Goal: Transaction & Acquisition: Purchase product/service

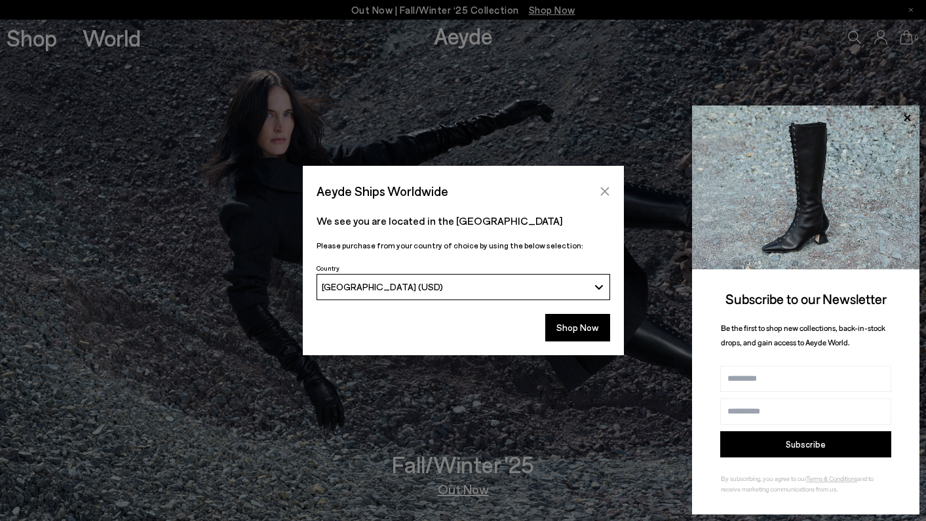
click at [609, 191] on icon "Close" at bounding box center [604, 191] width 10 height 10
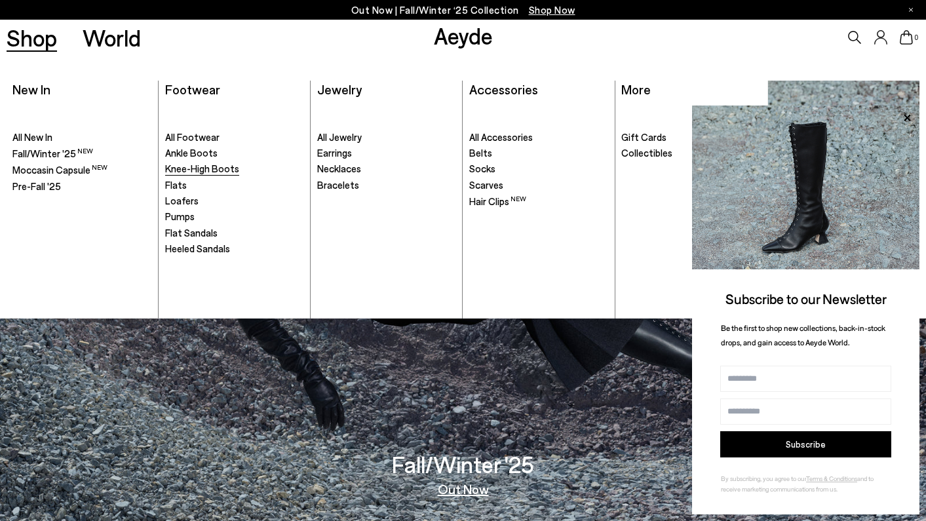
click at [220, 164] on span "Knee-High Boots" at bounding box center [202, 168] width 74 height 12
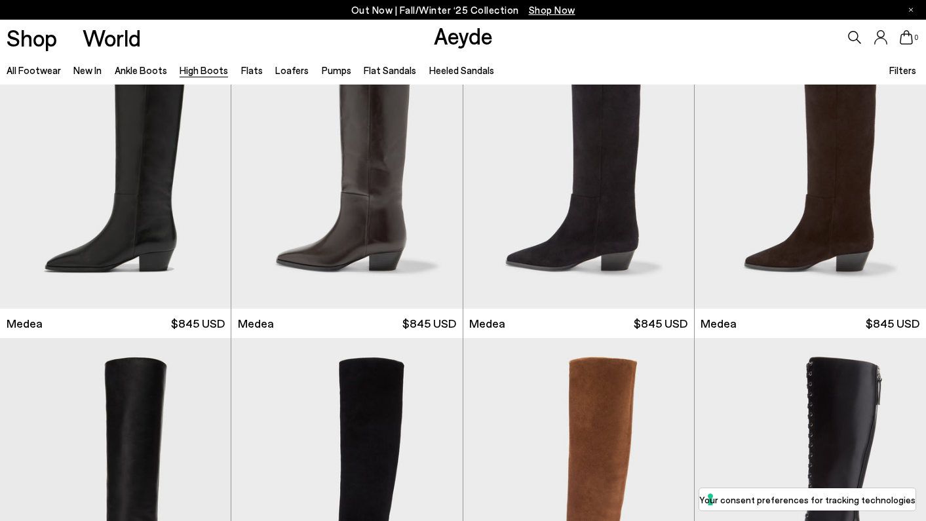
scroll to position [235, 0]
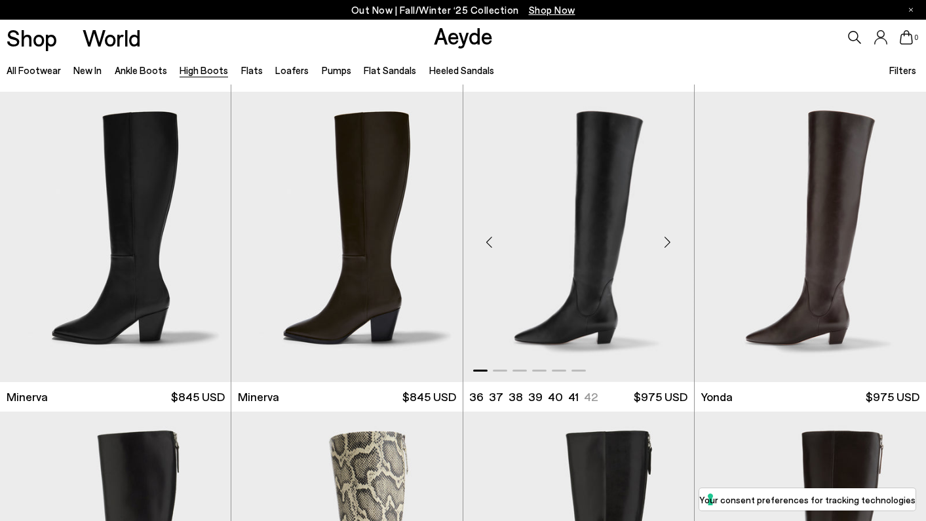
scroll to position [636, 0]
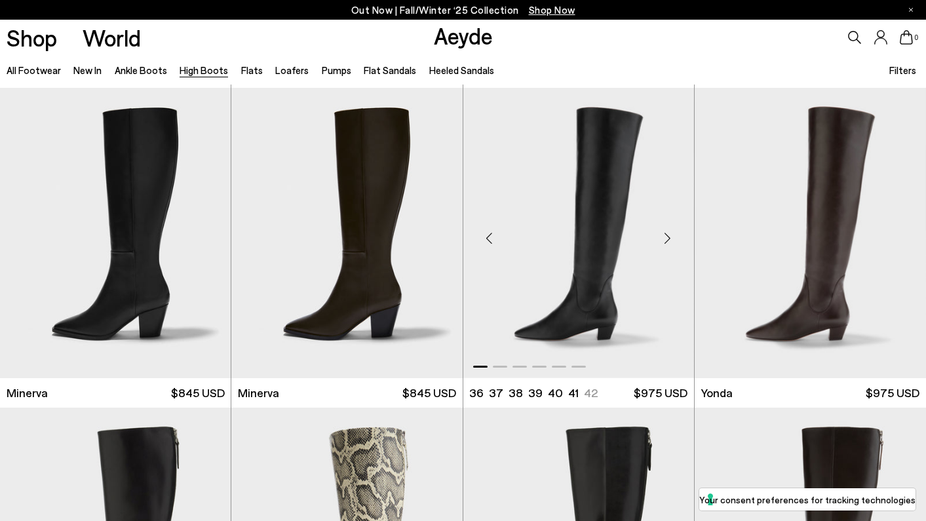
click at [668, 238] on div "Next slide" at bounding box center [667, 238] width 39 height 39
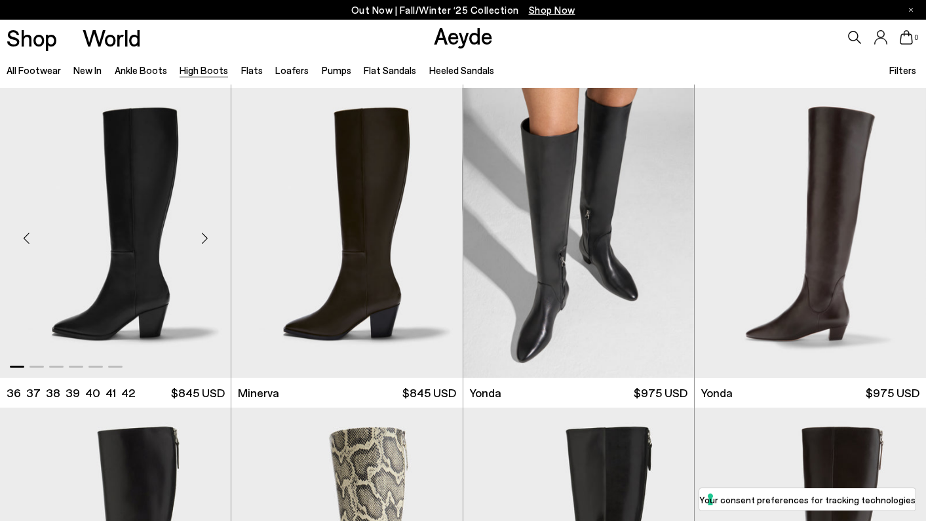
click at [200, 240] on div "Next slide" at bounding box center [204, 238] width 39 height 39
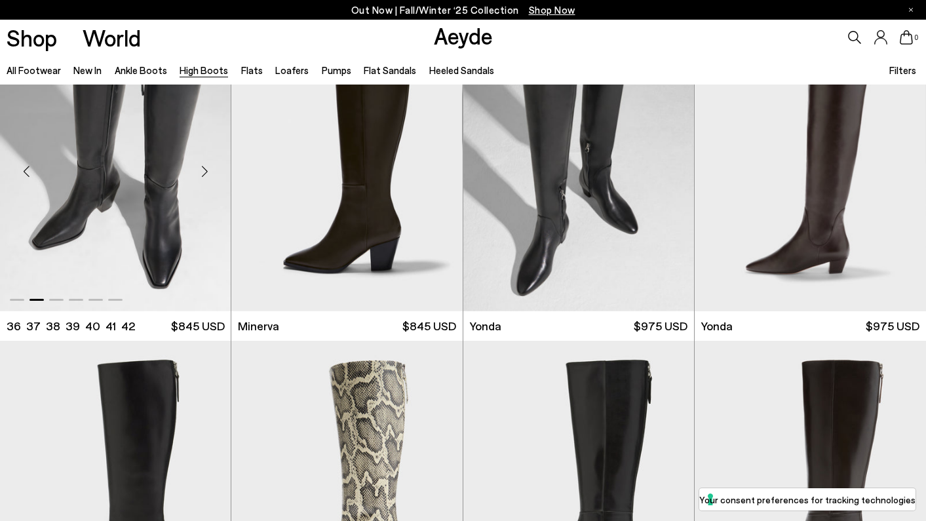
scroll to position [879, 0]
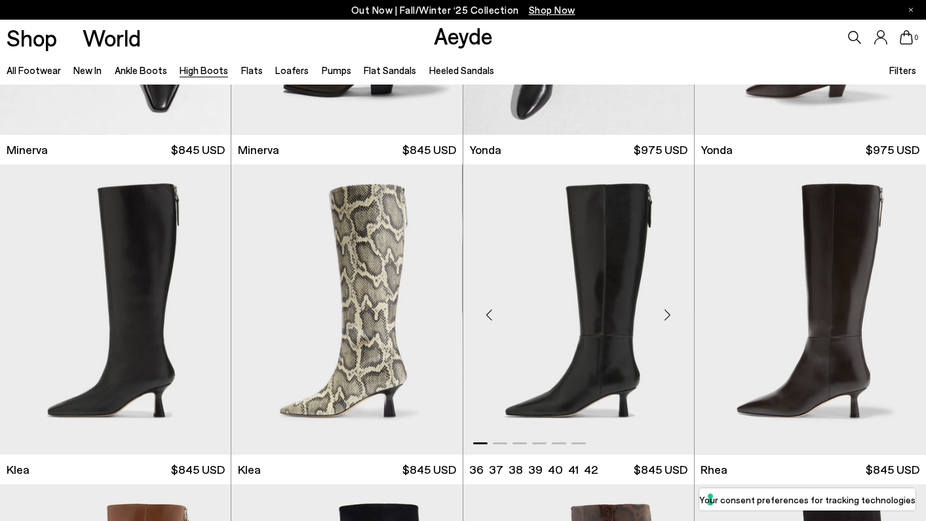
click at [668, 318] on div "Next slide" at bounding box center [667, 314] width 39 height 39
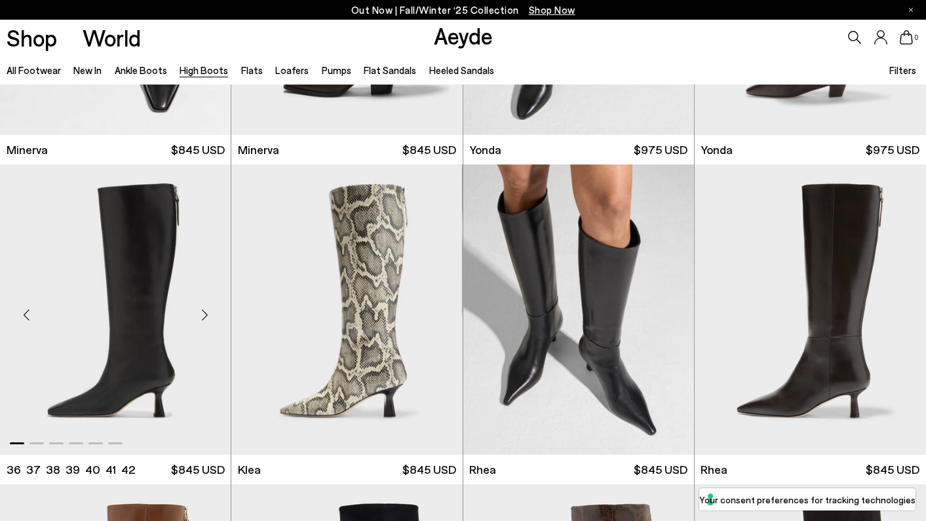
click at [206, 311] on div "Next slide" at bounding box center [204, 314] width 39 height 39
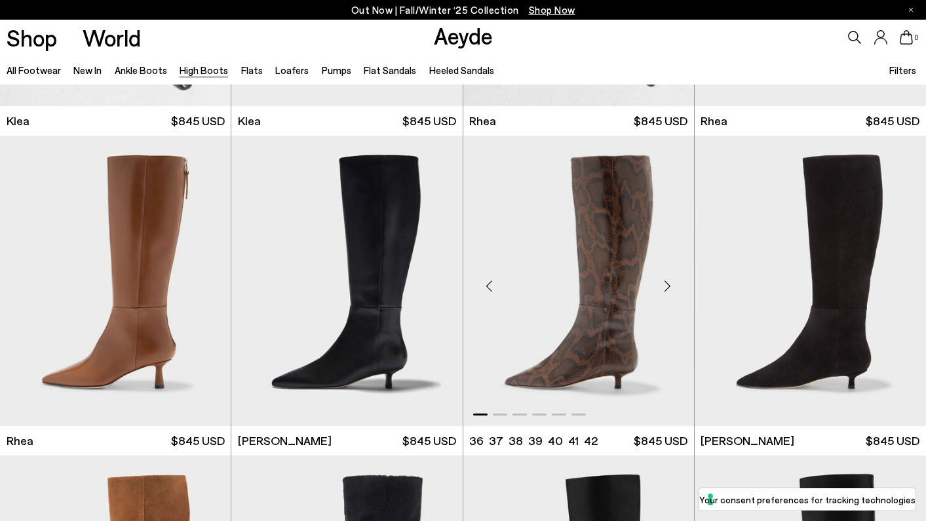
scroll to position [1228, 0]
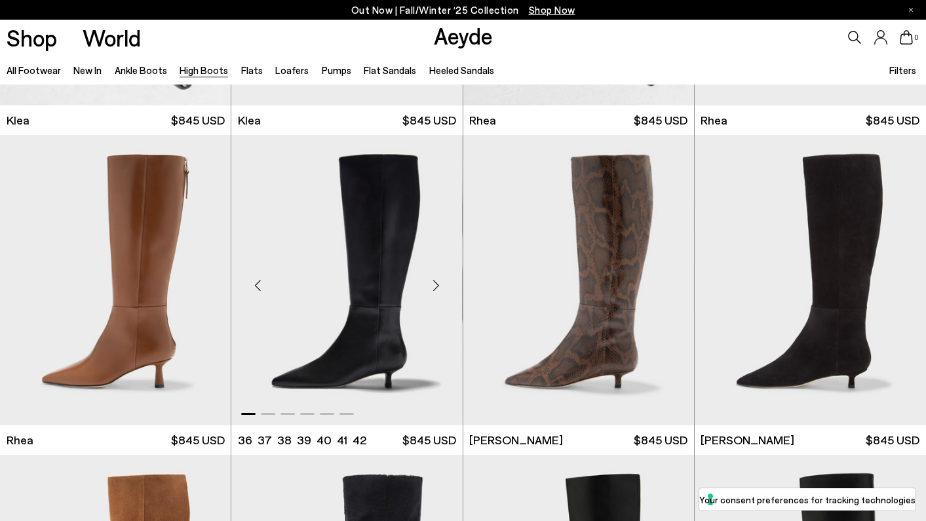
click at [436, 282] on div "Next slide" at bounding box center [436, 285] width 39 height 39
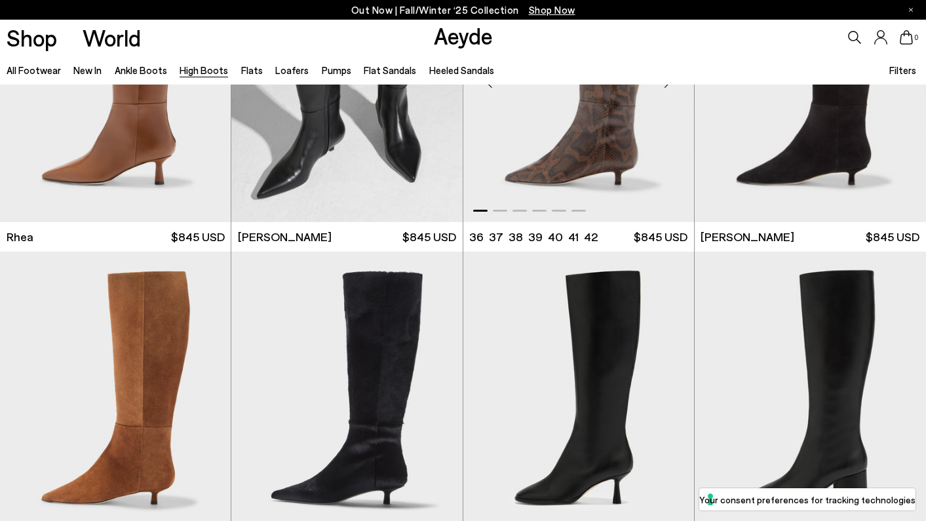
scroll to position [1517, 0]
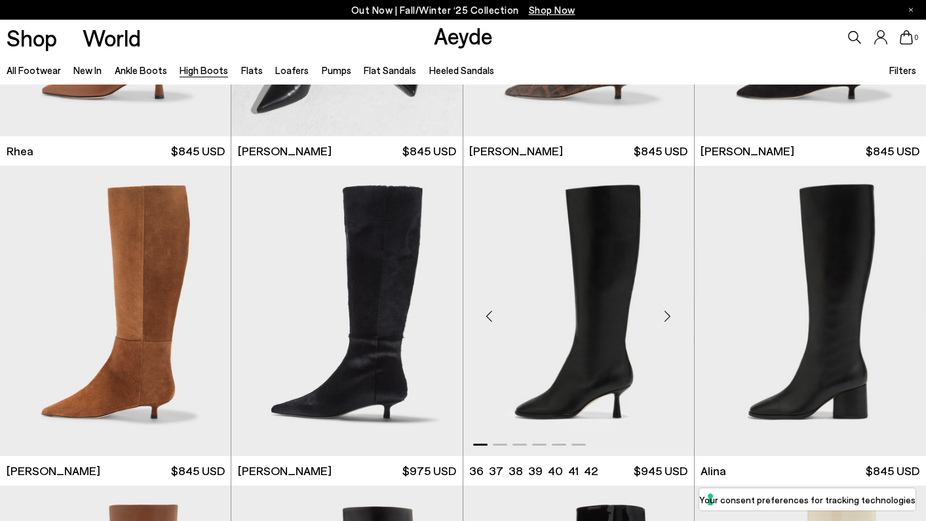
click at [668, 319] on div "Next slide" at bounding box center [667, 315] width 39 height 39
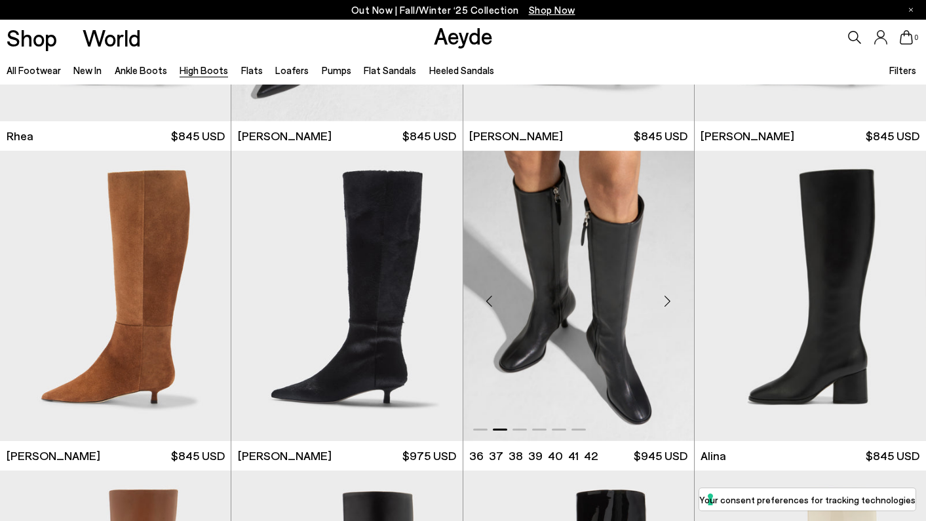
scroll to position [1535, 0]
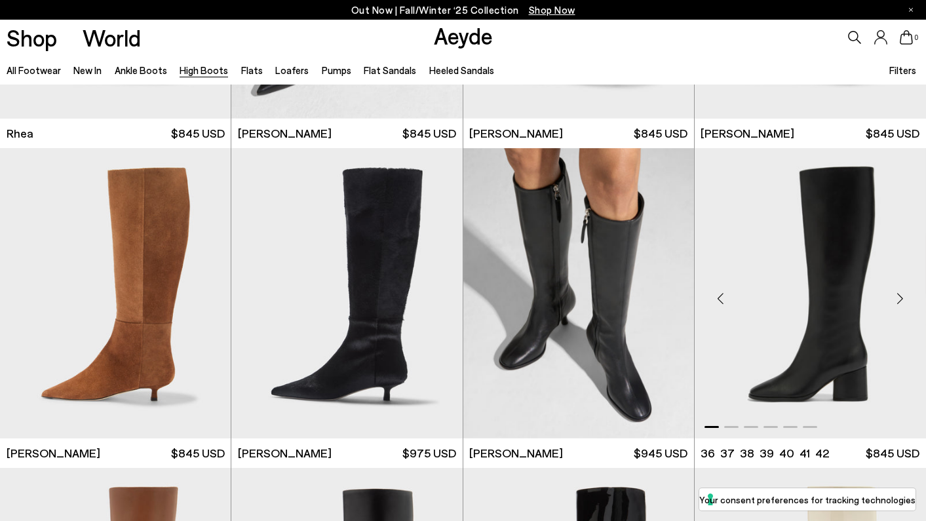
click at [896, 298] on div "Next slide" at bounding box center [899, 297] width 39 height 39
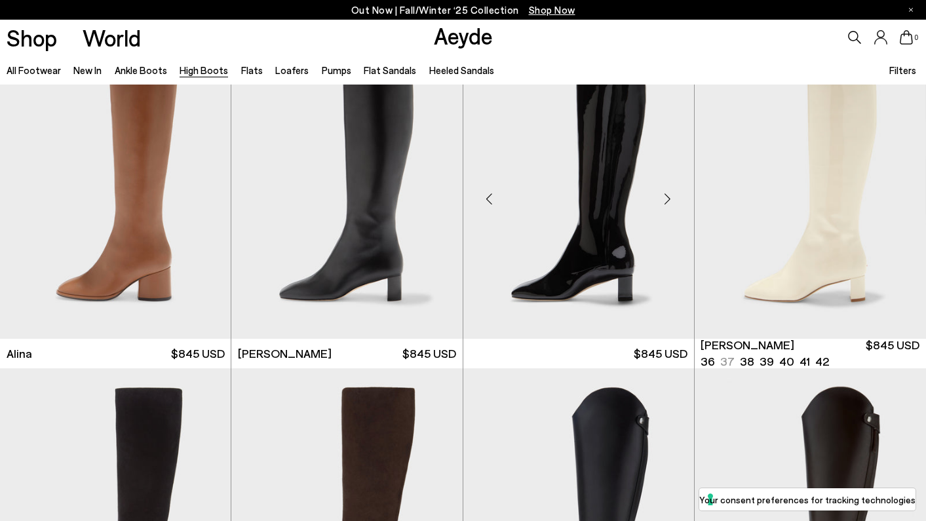
scroll to position [1959, 0]
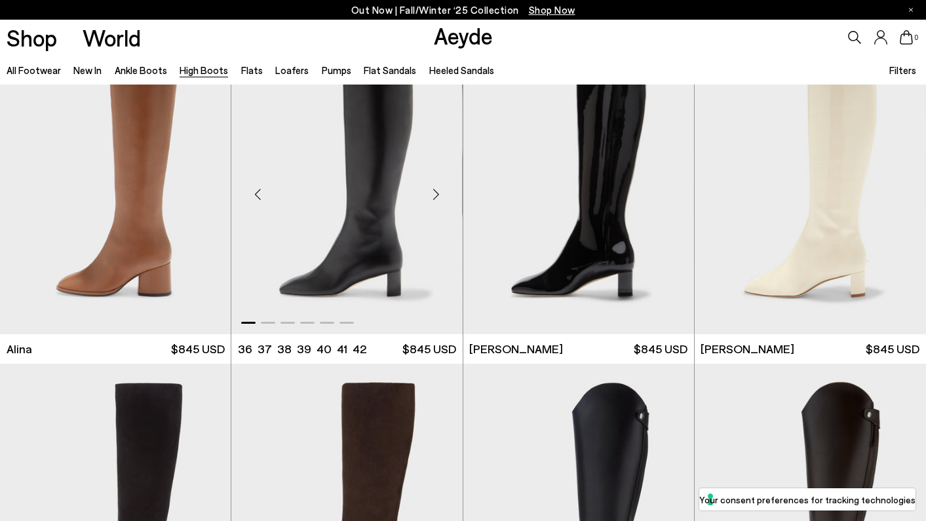
click at [434, 193] on div "Next slide" at bounding box center [436, 193] width 39 height 39
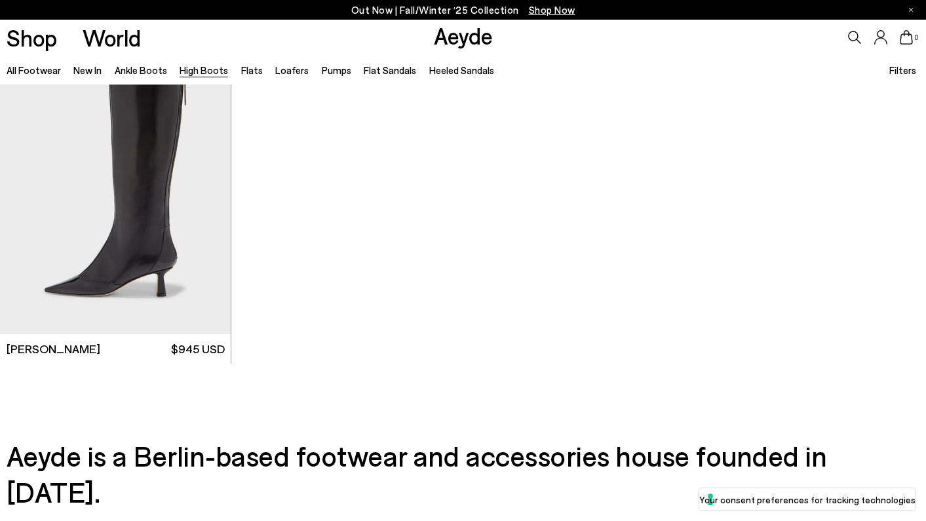
scroll to position [3205, 0]
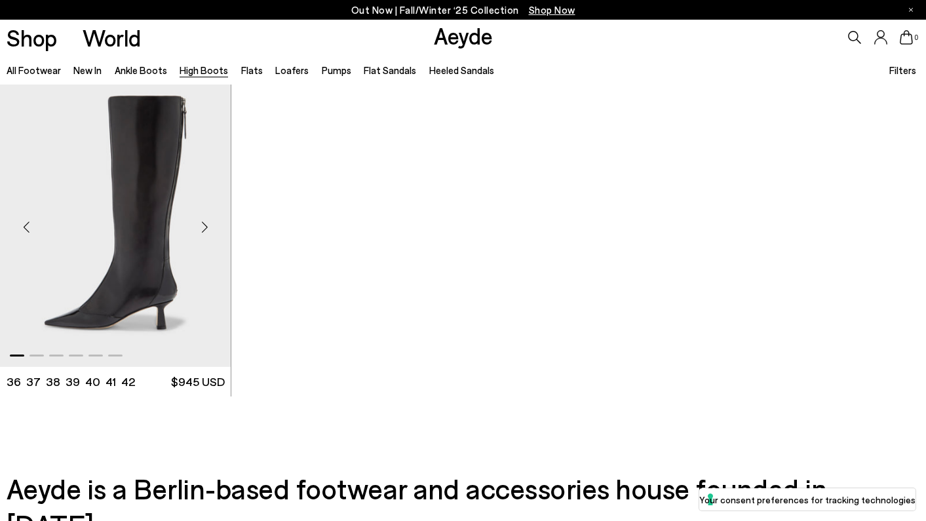
click at [203, 226] on div "Next slide" at bounding box center [204, 226] width 39 height 39
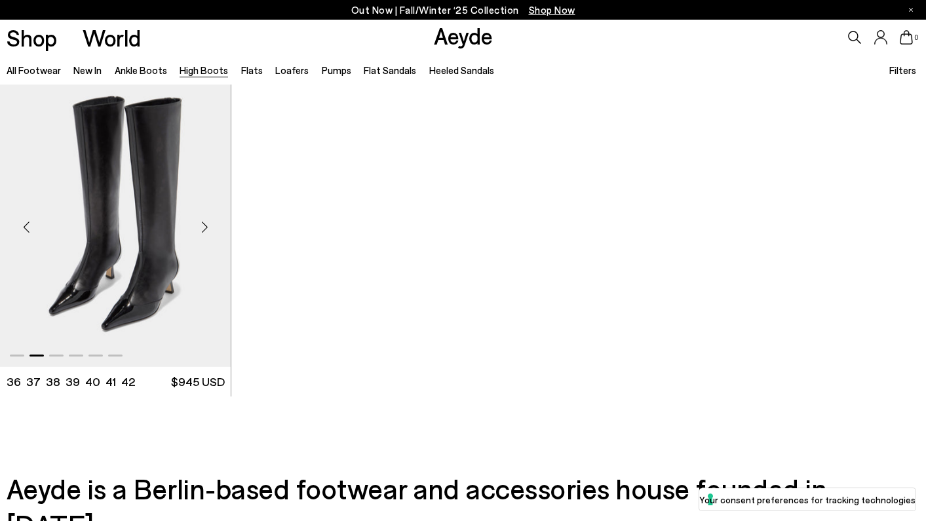
click at [203, 226] on div "Next slide" at bounding box center [204, 226] width 39 height 39
